Goal: Task Accomplishment & Management: Manage account settings

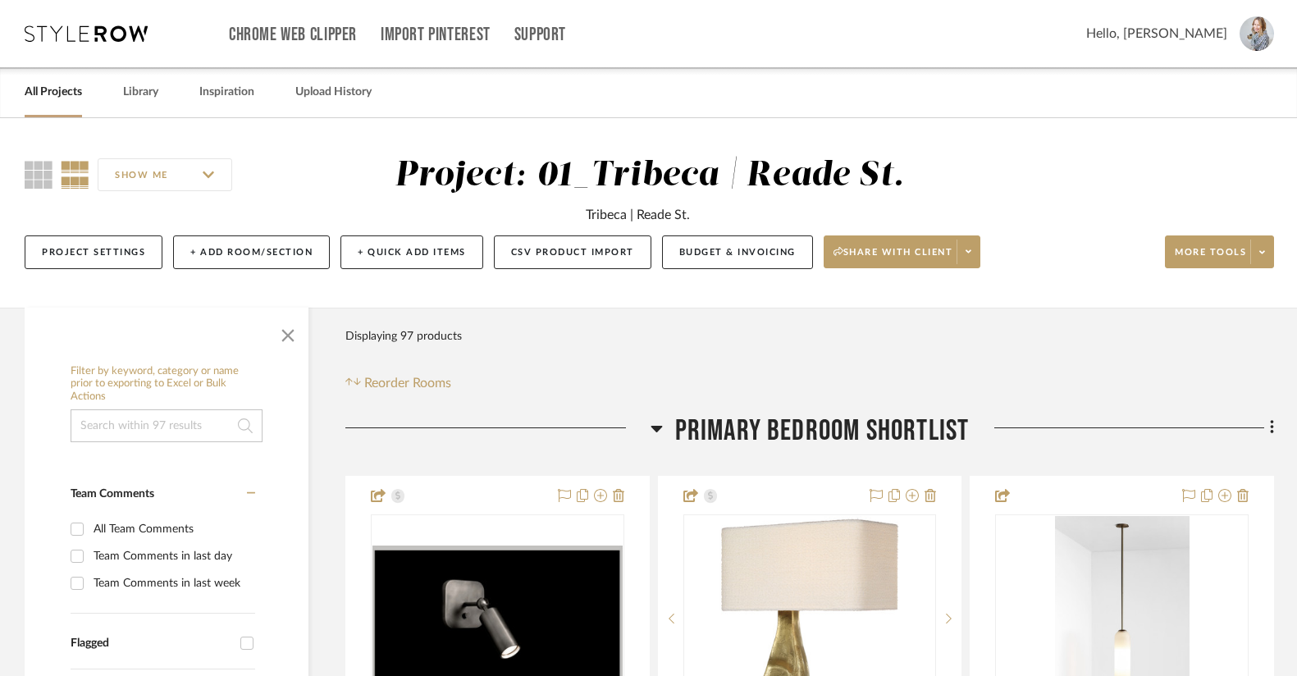
click at [59, 97] on link "All Projects" at bounding box center [53, 92] width 57 height 22
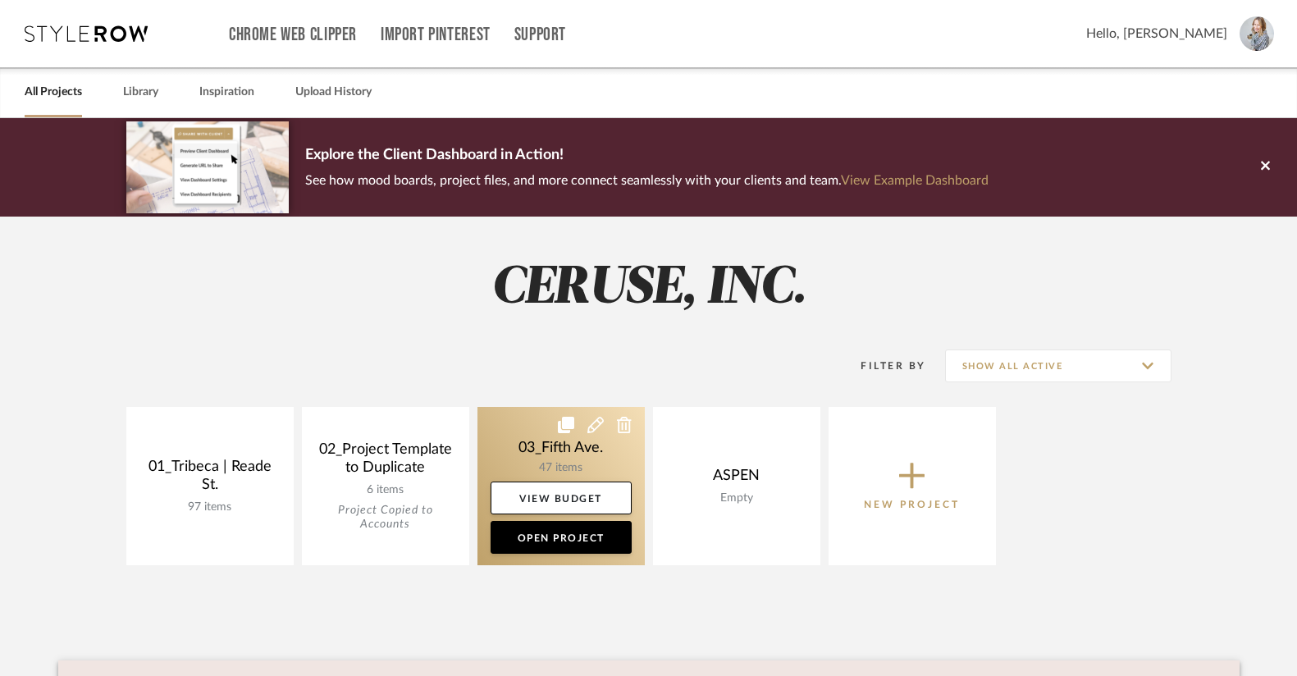
click at [549, 458] on link at bounding box center [560, 486] width 167 height 158
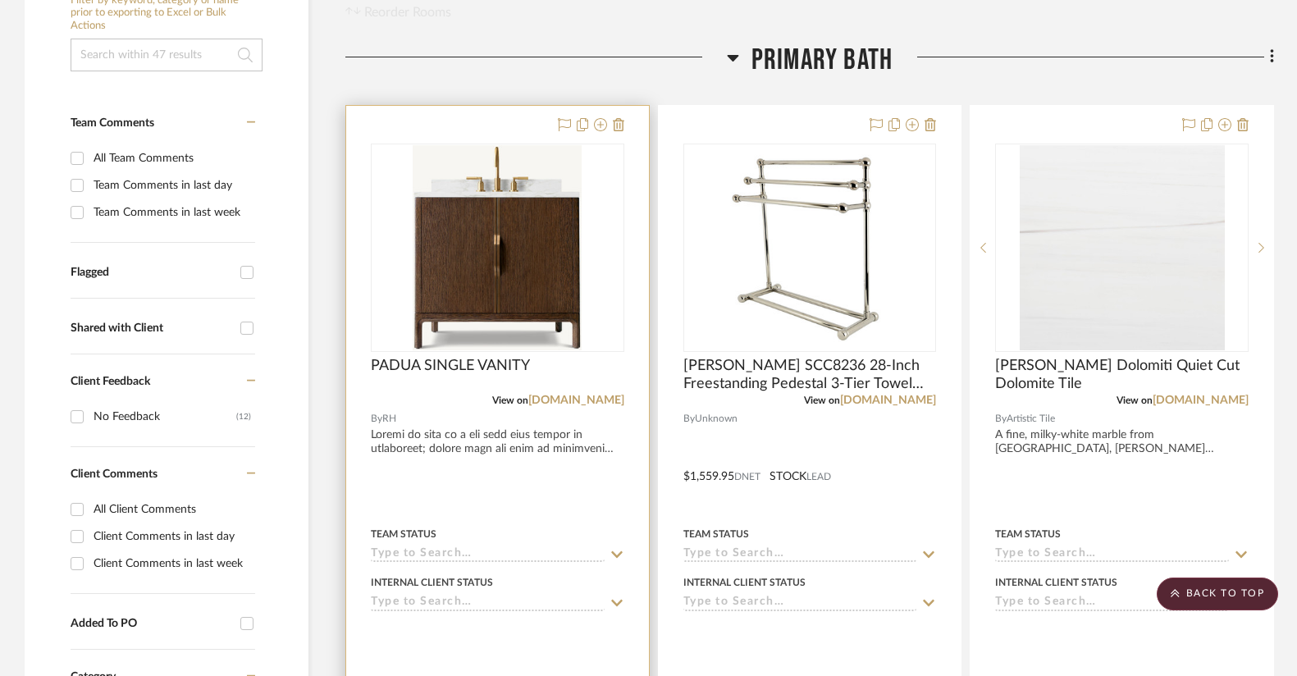
scroll to position [369, 0]
click at [618, 126] on icon at bounding box center [618, 126] width 11 height 13
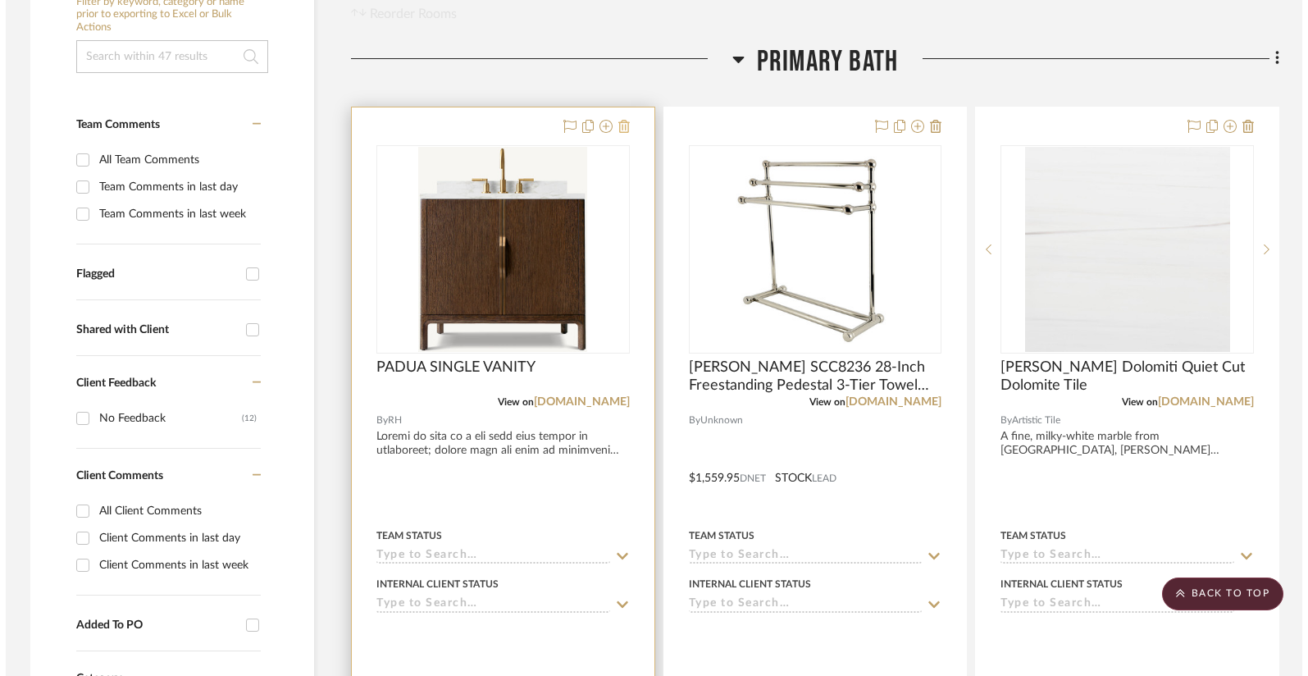
scroll to position [0, 0]
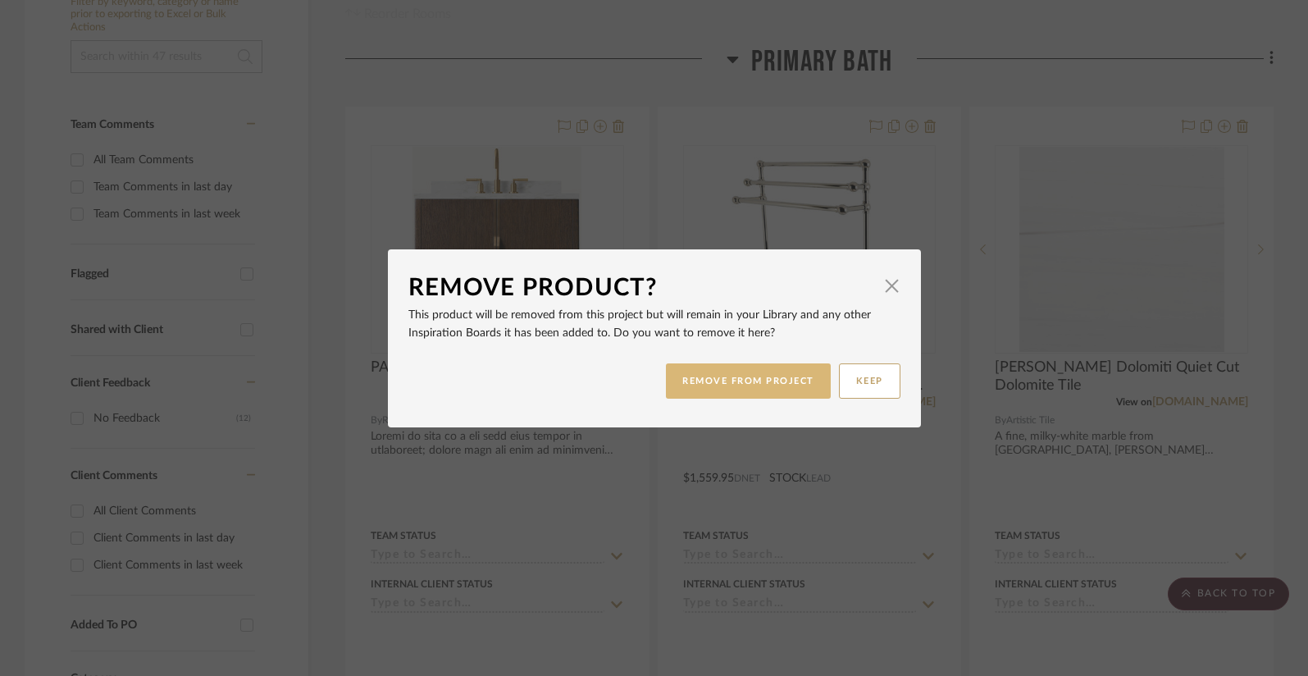
click at [704, 381] on button "REMOVE FROM PROJECT" at bounding box center [748, 380] width 165 height 35
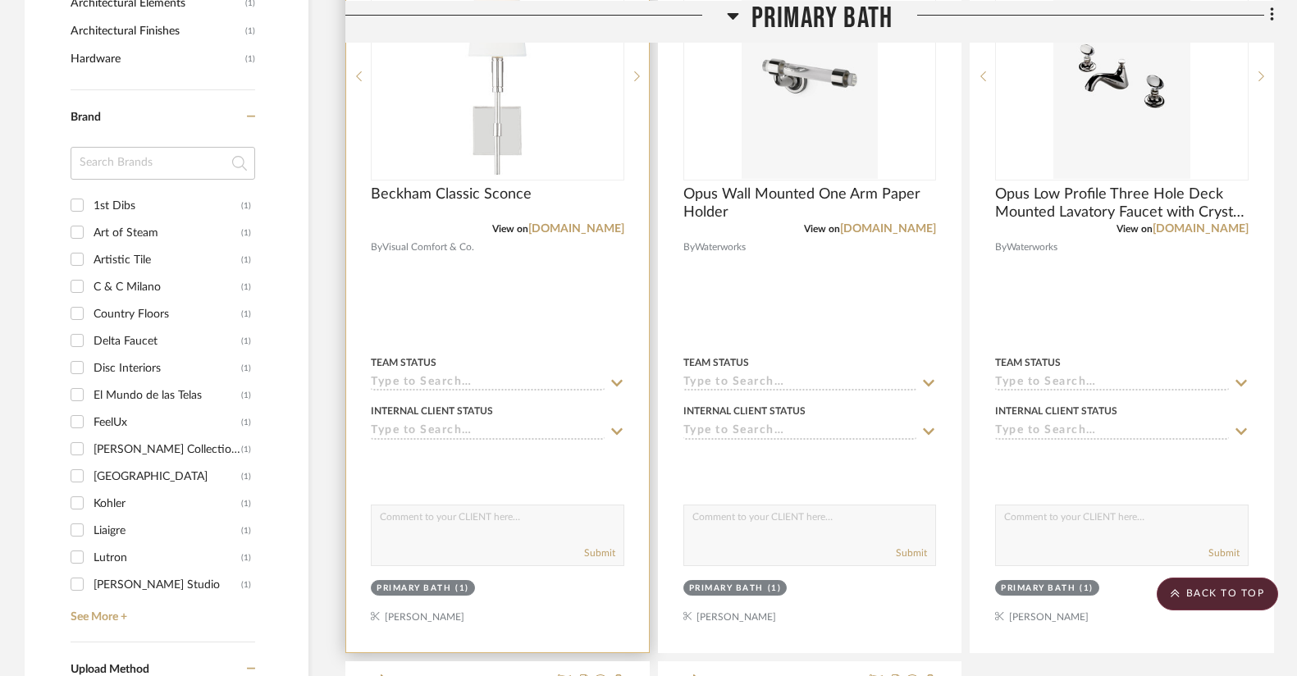
scroll to position [1398, 0]
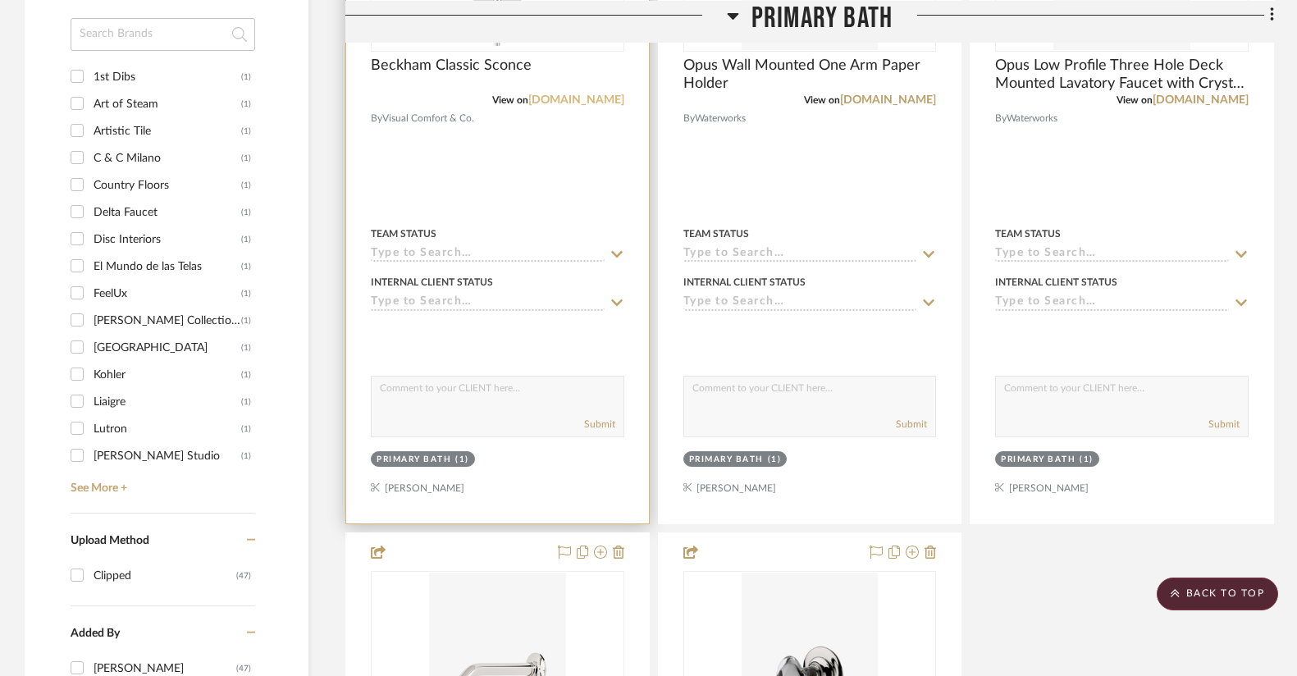
click at [554, 96] on link "[DOMAIN_NAME]" at bounding box center [576, 99] width 96 height 11
